Goal: Information Seeking & Learning: Learn about a topic

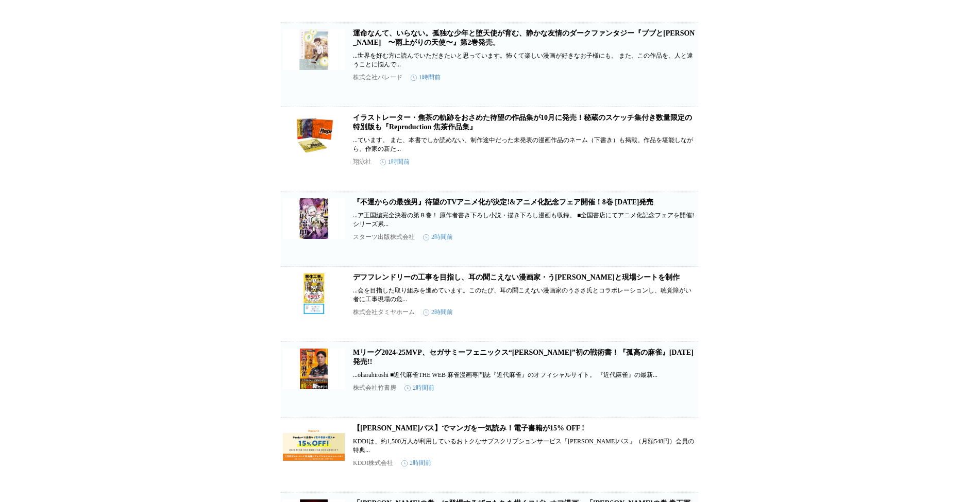
scroll to position [549, 0]
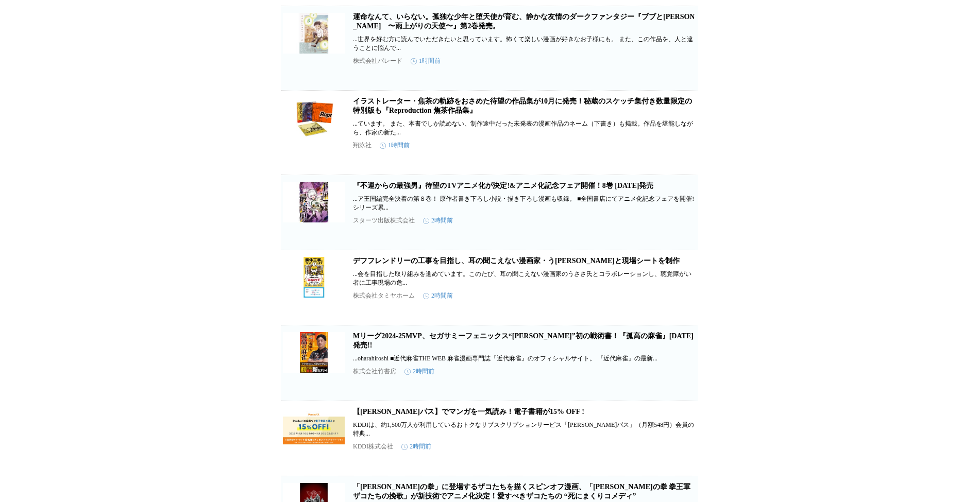
click at [419, 114] on link "イラストレーター・焦茶の軌跡をおさめた待望の作品集が10月に発売！秘蔵のスケッチ集付き数量限定の特別版も『Reproduction 焦茶作品集』" at bounding box center [522, 105] width 339 height 17
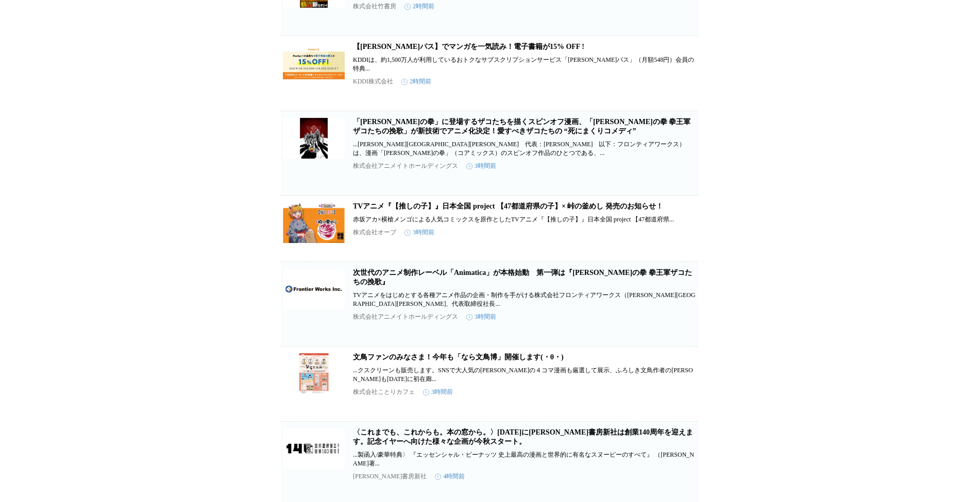
scroll to position [961, 0]
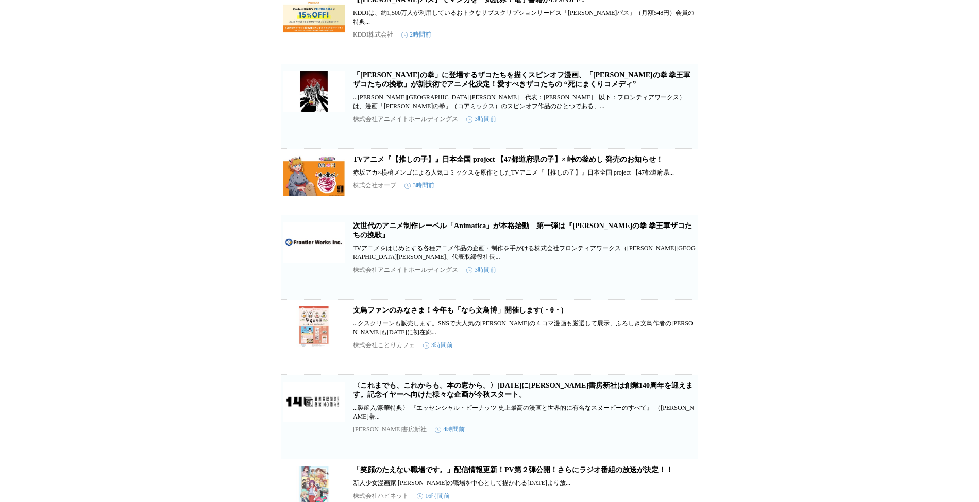
click at [406, 163] on link "TVアニメ『【推しの子】』日本全国 project 【47都道府県の子】× 峠の釜めし 発売のお知らせ！" at bounding box center [508, 160] width 310 height 8
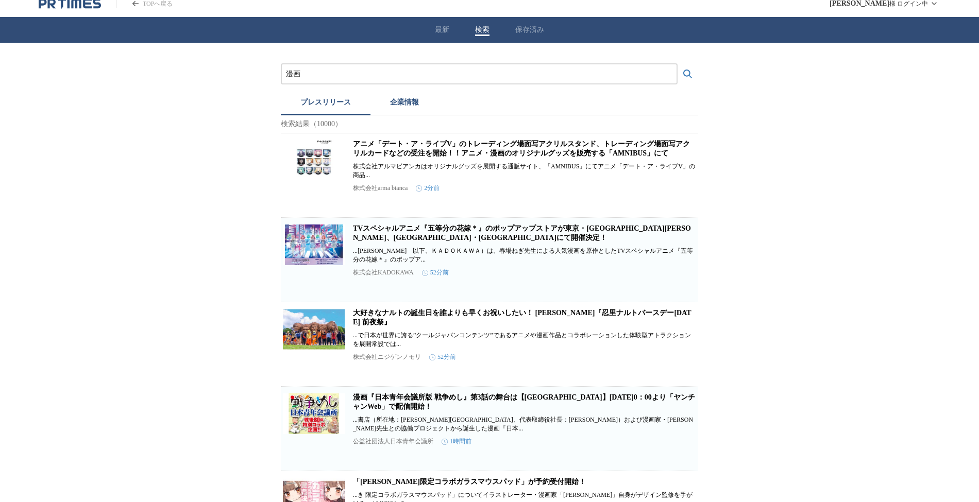
scroll to position [0, 0]
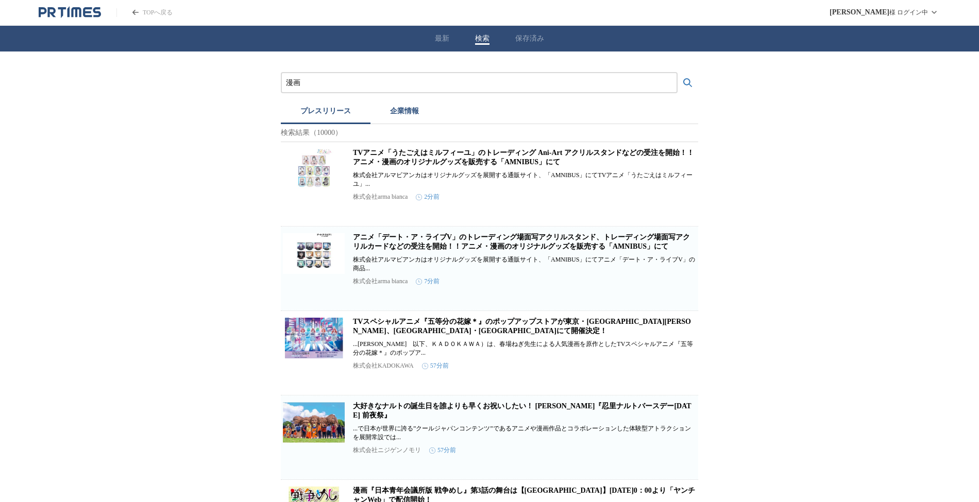
click at [464, 87] on input "漫画" at bounding box center [479, 82] width 386 height 11
click at [677, 73] on button "検索する" at bounding box center [687, 83] width 21 height 21
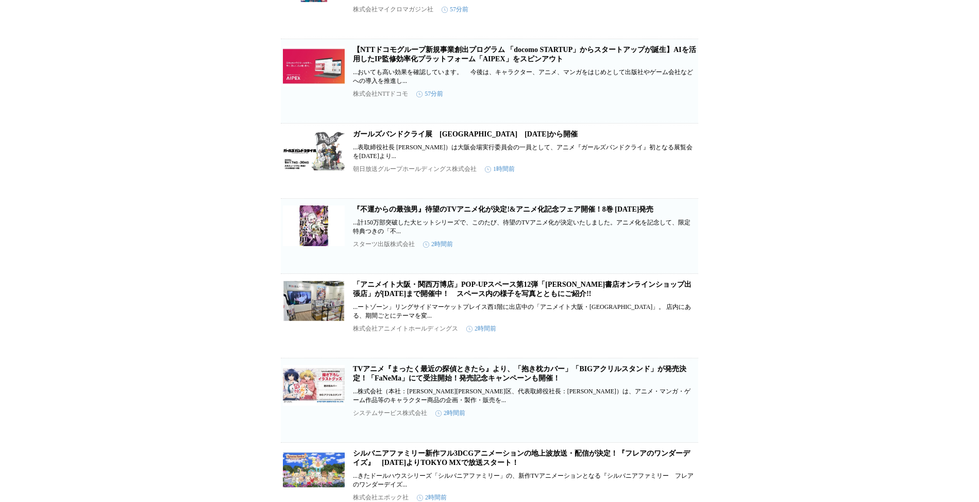
scroll to position [1443, 0]
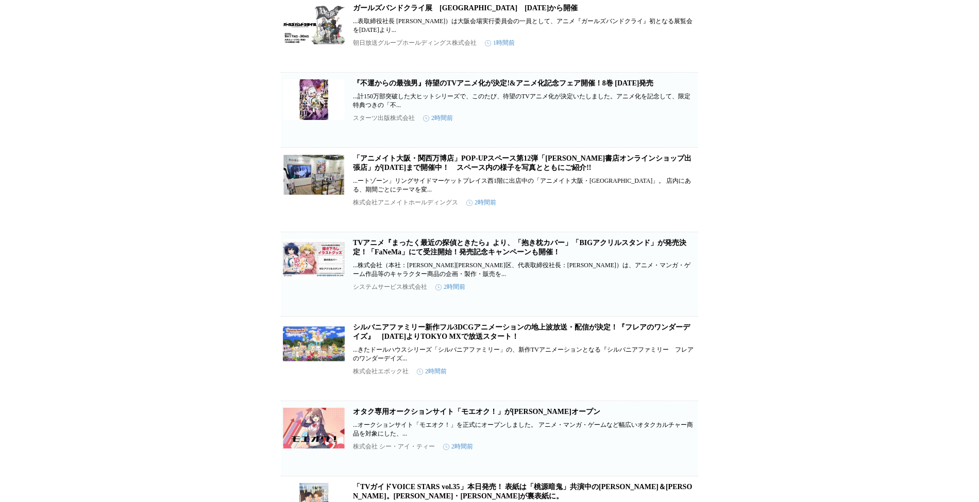
click at [384, 12] on link "ガールズバンドクライ展　[GEOGRAPHIC_DATA]　[DATE]から開催" at bounding box center [465, 8] width 225 height 8
click at [498, 172] on link "「アニメイト大阪・関西万博店」POP-UPスペース第12弾「[PERSON_NAME]書店オンラインショップ出張店」が[DATE]まで開催中！　スペース内の様…" at bounding box center [522, 163] width 338 height 17
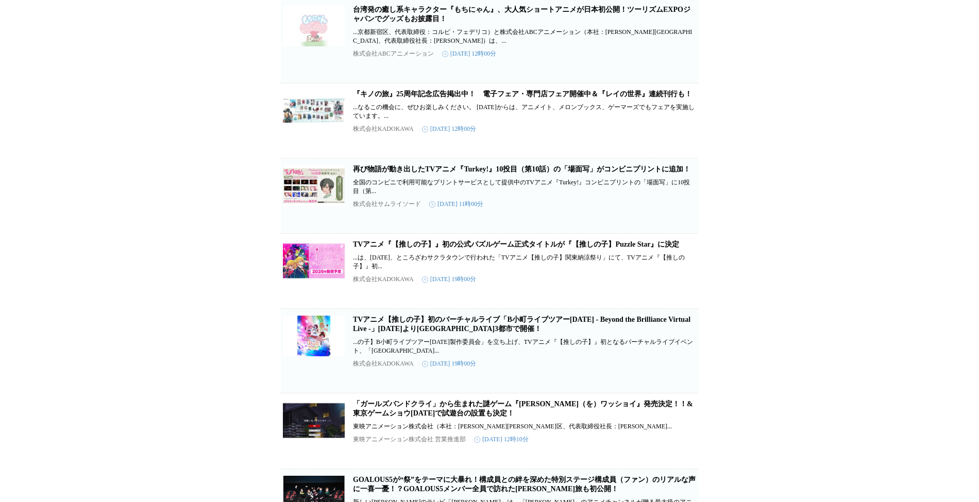
scroll to position [3433, 0]
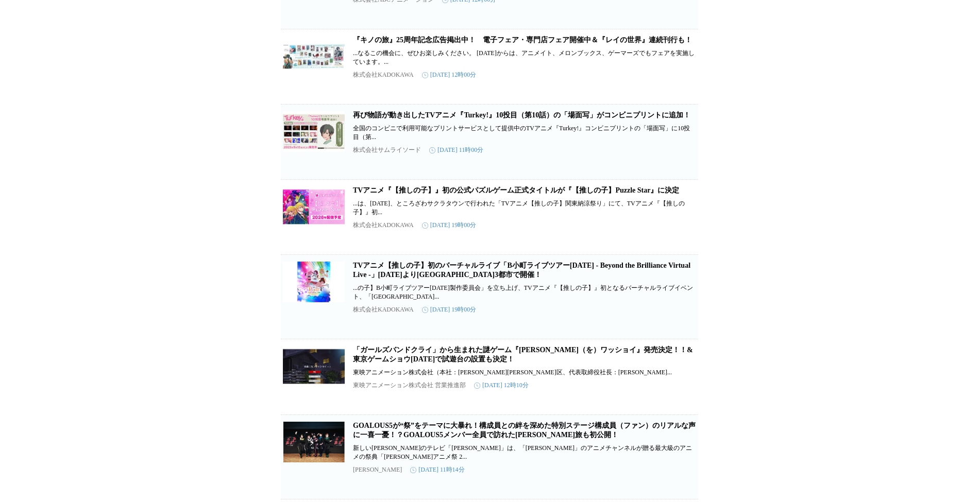
click at [541, 44] on link "『キノの旅』25周年記念広告掲出中！　電子フェア・専門店フェア開催中＆『レイの世界』連続刊行も！" at bounding box center [522, 40] width 339 height 8
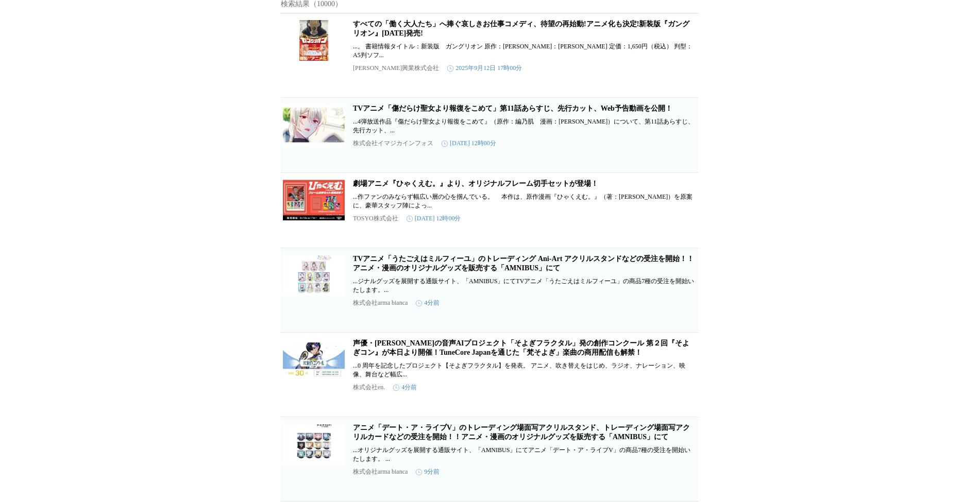
scroll to position [0, 0]
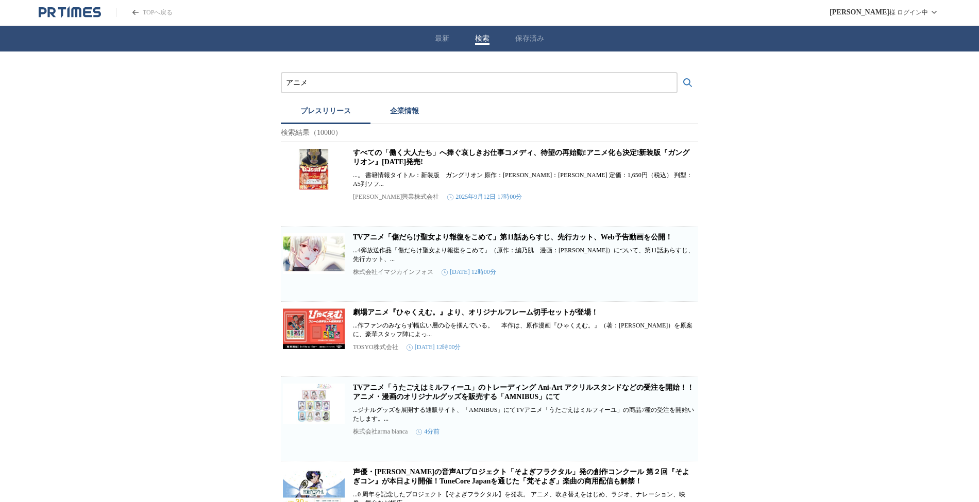
drag, startPoint x: 438, startPoint y: 84, endPoint x: 51, endPoint y: 78, distance: 387.5
type input "ｍ"
type input "漫画"
click at [677, 73] on button "検索する" at bounding box center [687, 83] width 21 height 21
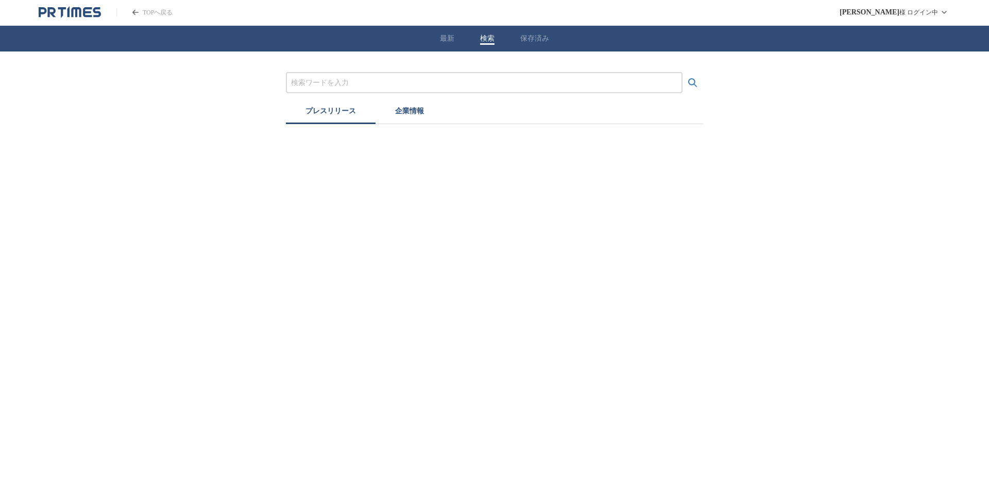
click at [345, 77] on input "プレスリリースおよび企業を検索する" at bounding box center [484, 82] width 386 height 11
type input "漫画"
click at [693, 80] on icon "検索する" at bounding box center [693, 83] width 12 height 12
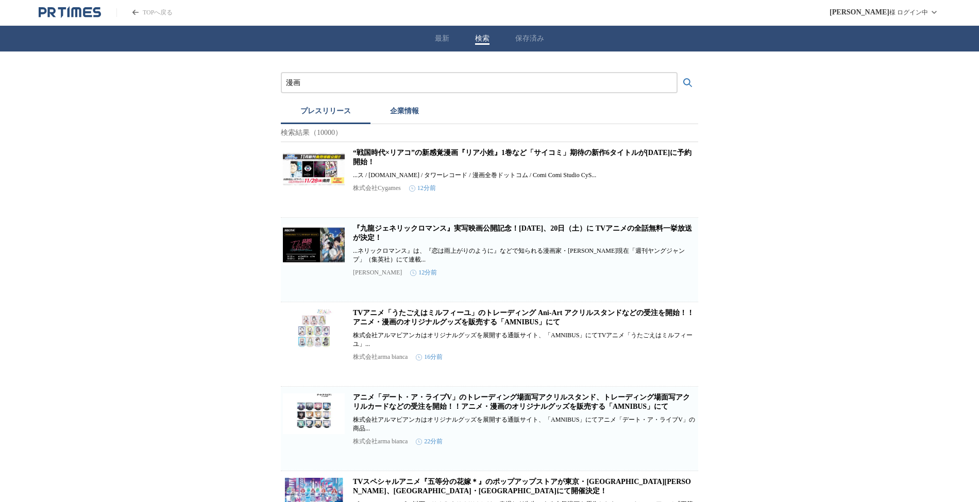
click at [368, 83] on input "漫画" at bounding box center [479, 82] width 386 height 11
click at [686, 82] on icon "検索する" at bounding box center [688, 83] width 12 height 12
drag, startPoint x: 377, startPoint y: 81, endPoint x: 270, endPoint y: 79, distance: 106.7
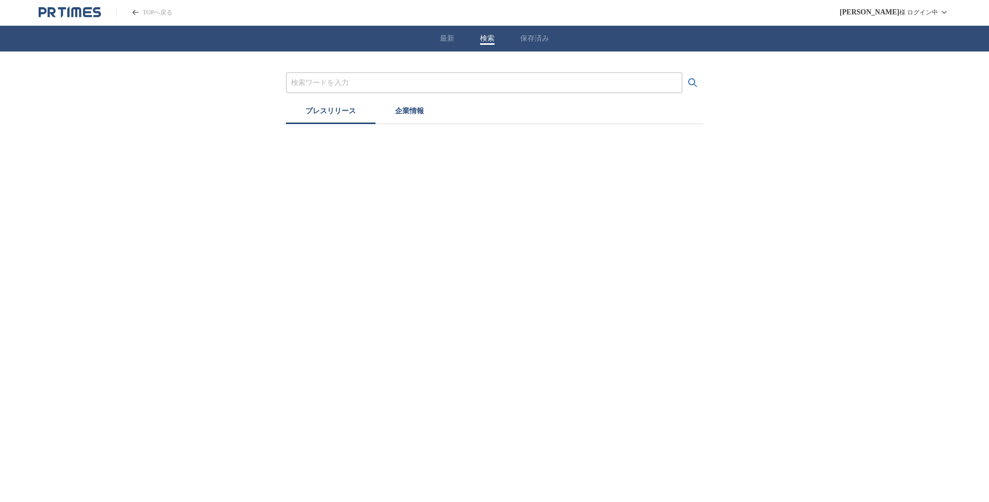
click at [411, 81] on input "プレスリリースおよび企業を検索する" at bounding box center [484, 82] width 386 height 11
drag, startPoint x: 687, startPoint y: 78, endPoint x: 692, endPoint y: 78, distance: 5.2
click at [689, 78] on icon "検索する" at bounding box center [693, 83] width 12 height 12
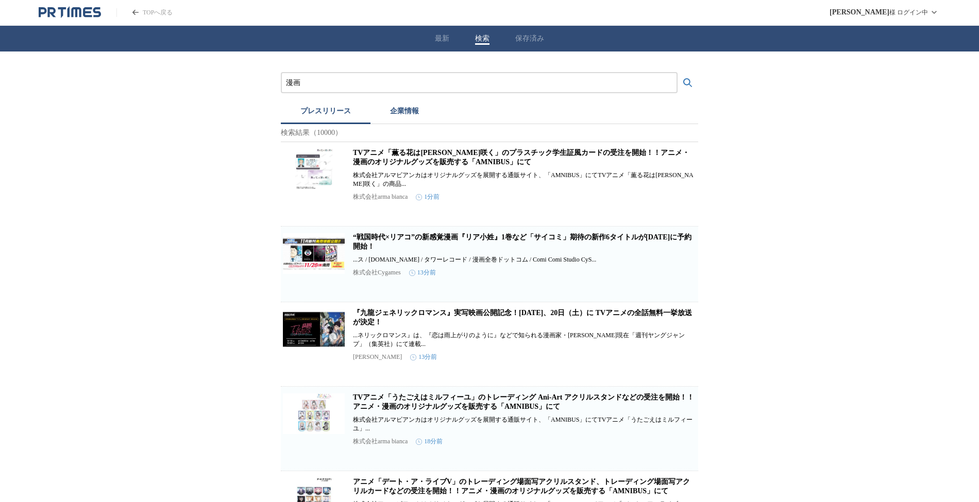
click at [694, 80] on button "検索する" at bounding box center [687, 83] width 21 height 21
click at [689, 82] on icon "検索する" at bounding box center [687, 82] width 9 height 9
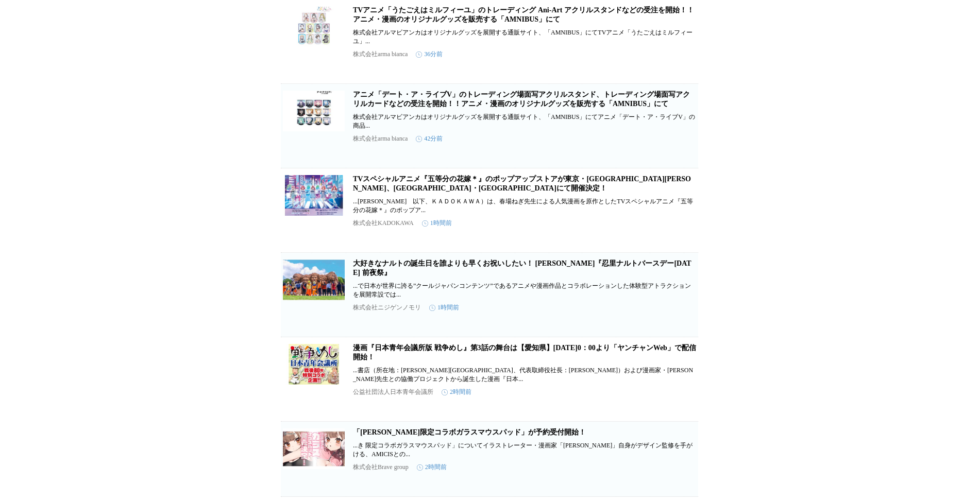
scroll to position [481, 0]
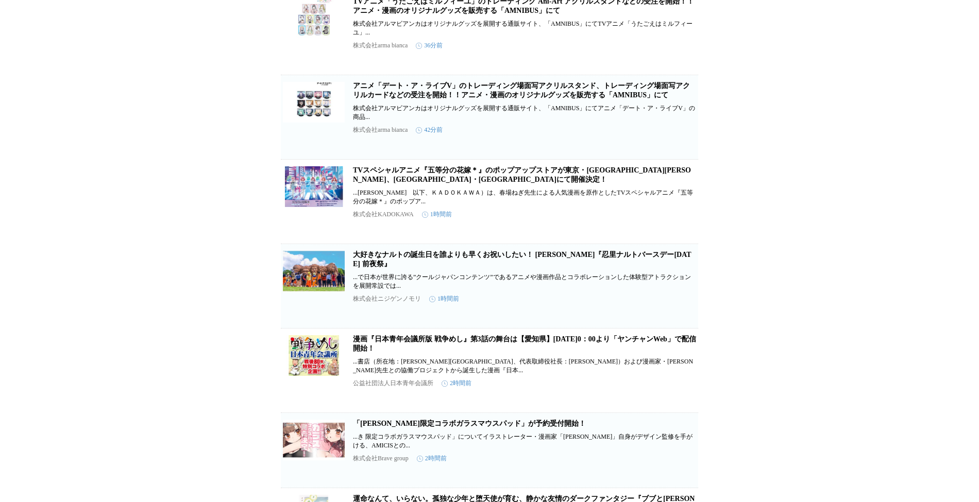
click at [872, 203] on div "漫画 プレスリリース 企業情報 検索結果（10000） 『沢城千春 仲村宗悟 山中拓也のメゾン・ド・カオス』の【直筆サインが当たる！】トレーディング缶バッジ …" at bounding box center [489, 439] width 979 height 1736
click at [224, 266] on div "漫画 プレスリリース 企業情報 検索結果（10000） 『沢城千春 仲村宗悟 山中拓也のメゾン・ド・カオス』の【直筆サインが当たる！】トレーディング缶バッジ …" at bounding box center [489, 439] width 979 height 1736
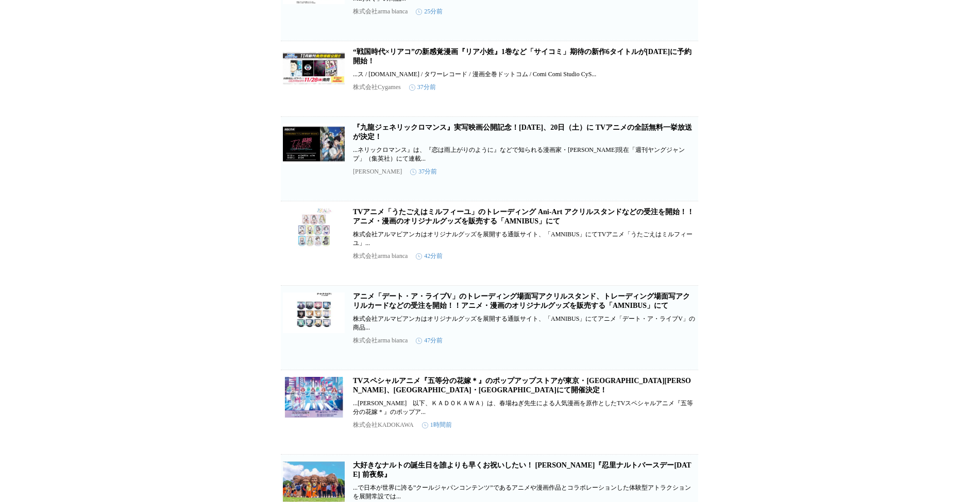
scroll to position [0, 0]
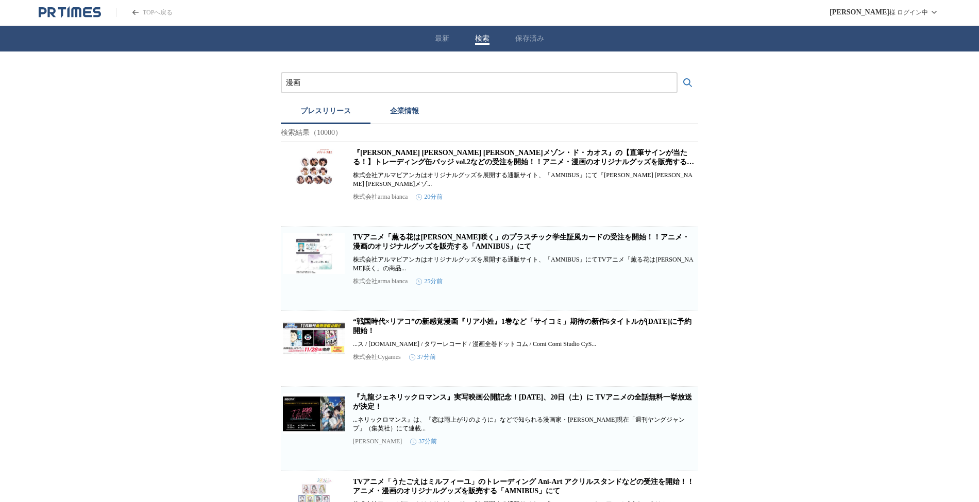
click at [683, 87] on icon "検索する" at bounding box center [688, 83] width 12 height 12
click at [681, 82] on button "検索する" at bounding box center [687, 83] width 21 height 21
click at [583, 83] on input "漫画" at bounding box center [479, 82] width 386 height 11
click at [677, 73] on button "検索する" at bounding box center [687, 83] width 21 height 21
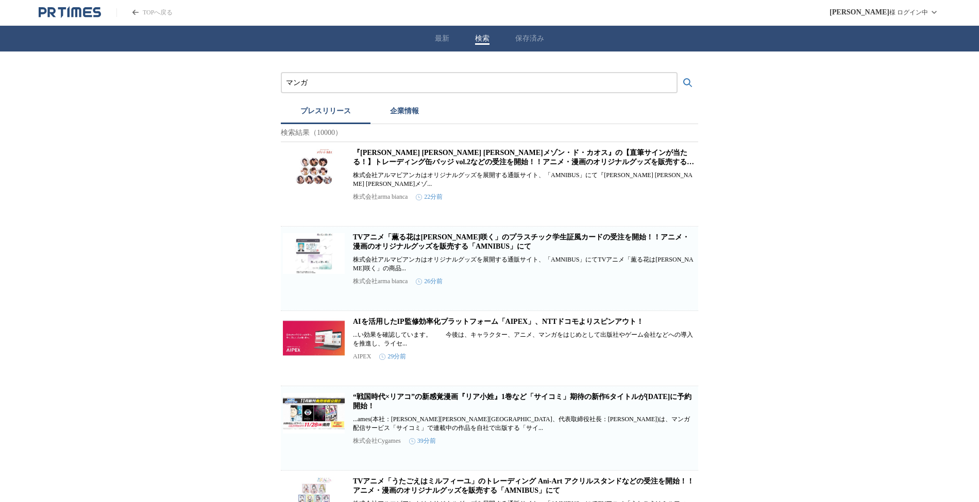
click at [316, 75] on div "マンガ" at bounding box center [479, 82] width 397 height 21
click at [319, 77] on input "マンガ" at bounding box center [479, 82] width 386 height 11
type input "漫画"
click at [677, 73] on button "検索する" at bounding box center [687, 83] width 21 height 21
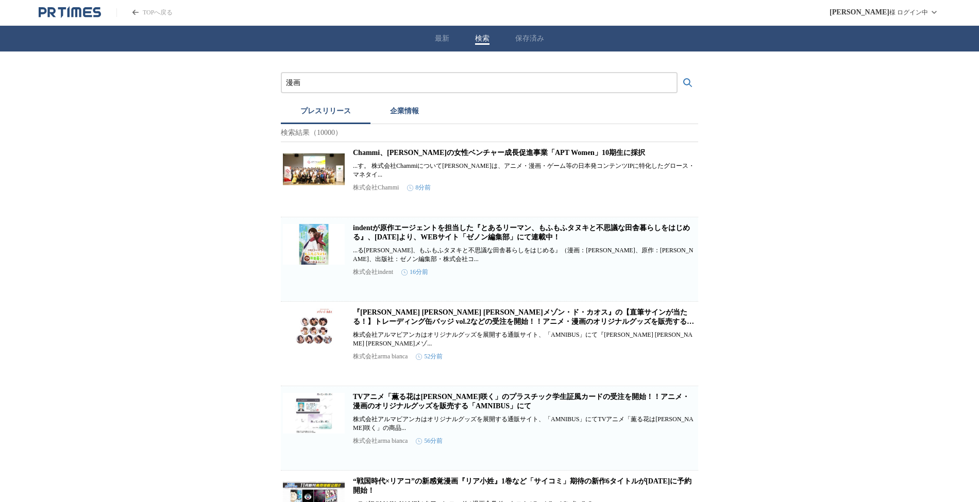
click at [682, 78] on icon "検索する" at bounding box center [688, 83] width 12 height 12
click at [65, 18] on icon "PR TIMESのトップページはこちら" at bounding box center [70, 12] width 62 height 12
